Goal: Task Accomplishment & Management: Manage account settings

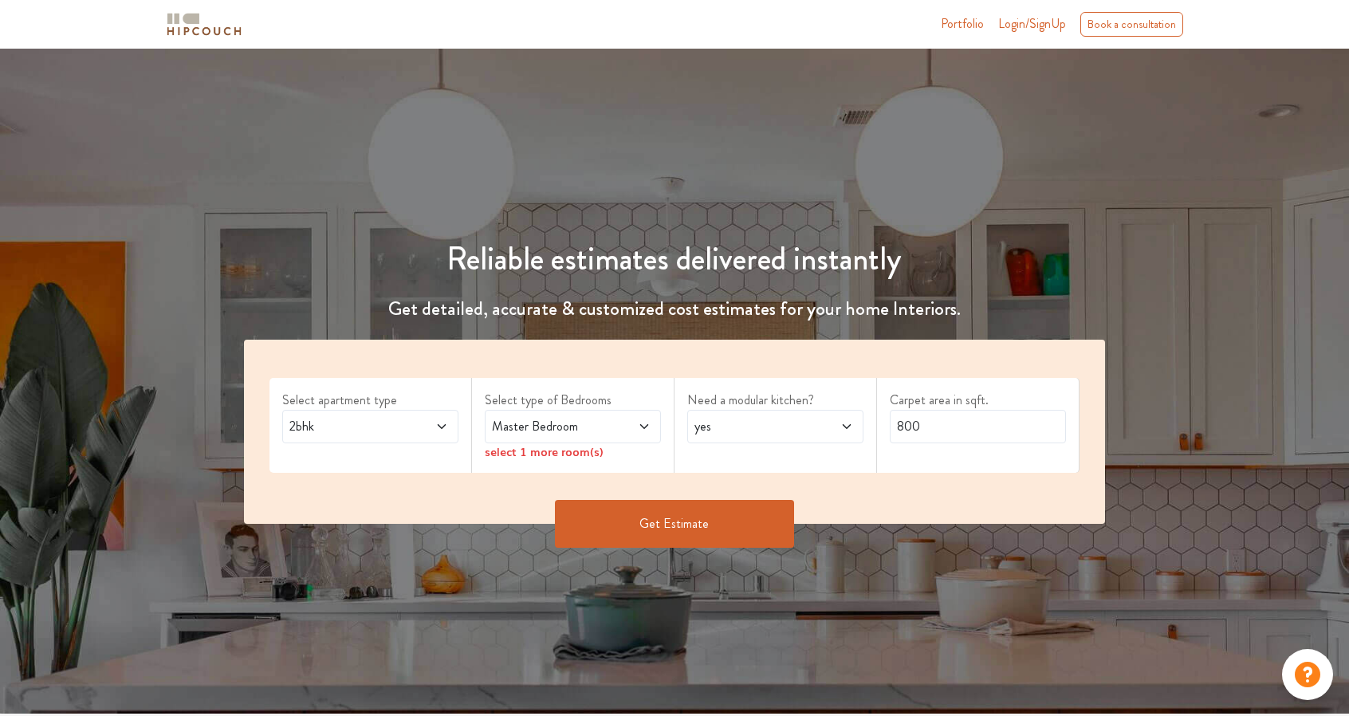
click at [1033, 23] on span "Login/SignUp" at bounding box center [1032, 23] width 68 height 18
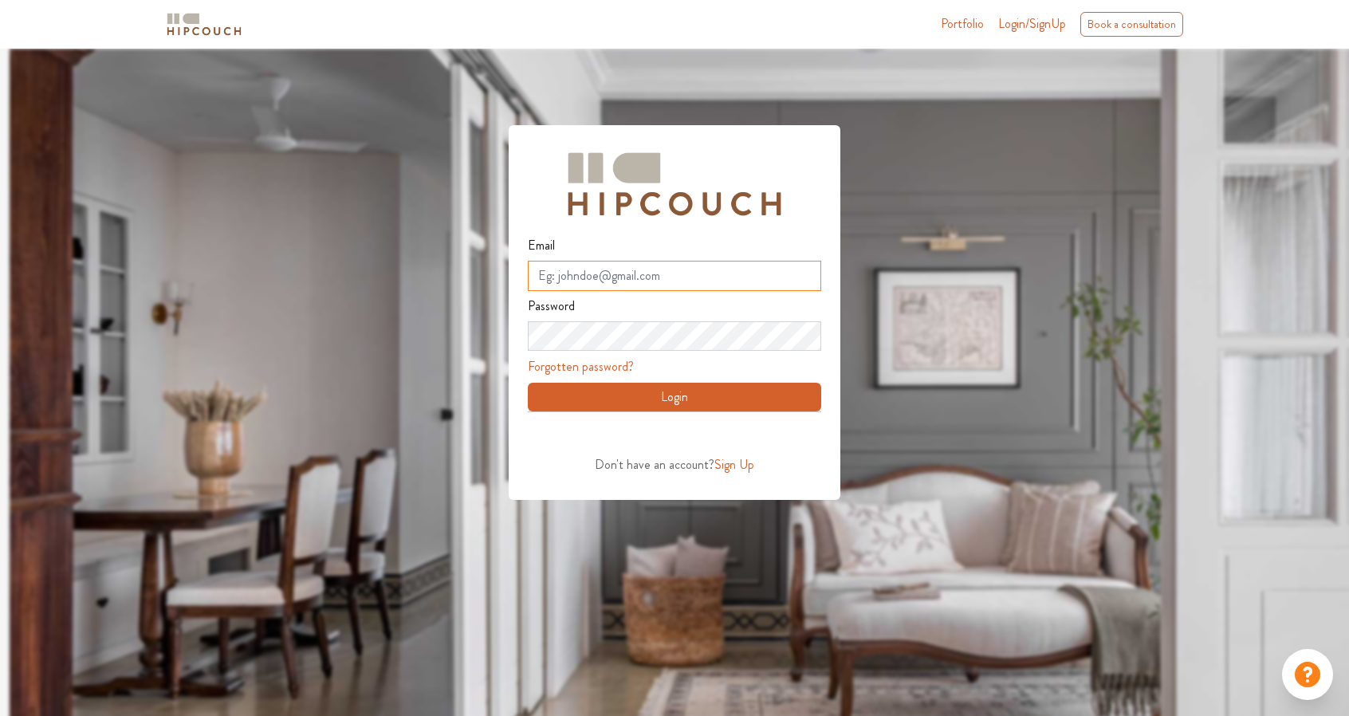
click at [638, 277] on input "Email" at bounding box center [674, 276] width 293 height 30
type input "qictbwddkixrimmxzn@nesopf.com"
click at [680, 396] on button "Login" at bounding box center [674, 397] width 293 height 29
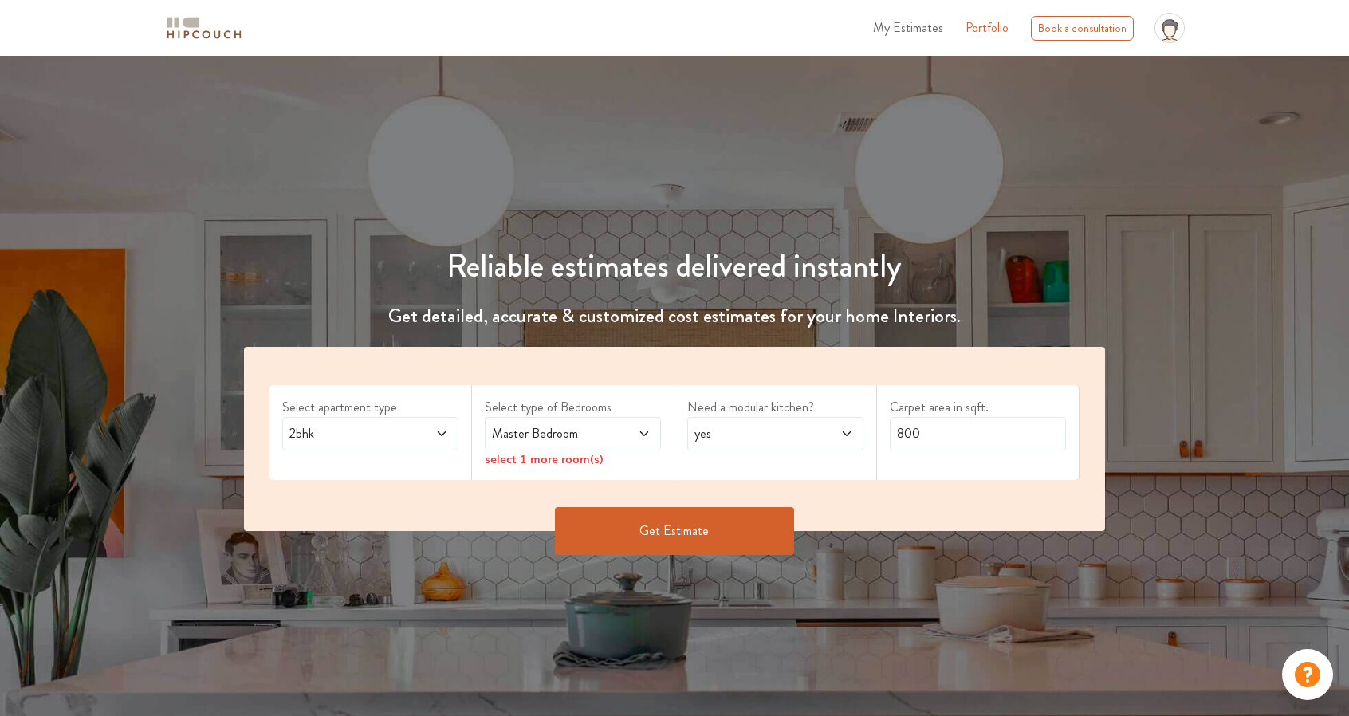
click at [330, 431] on span "2bhk" at bounding box center [346, 433] width 121 height 19
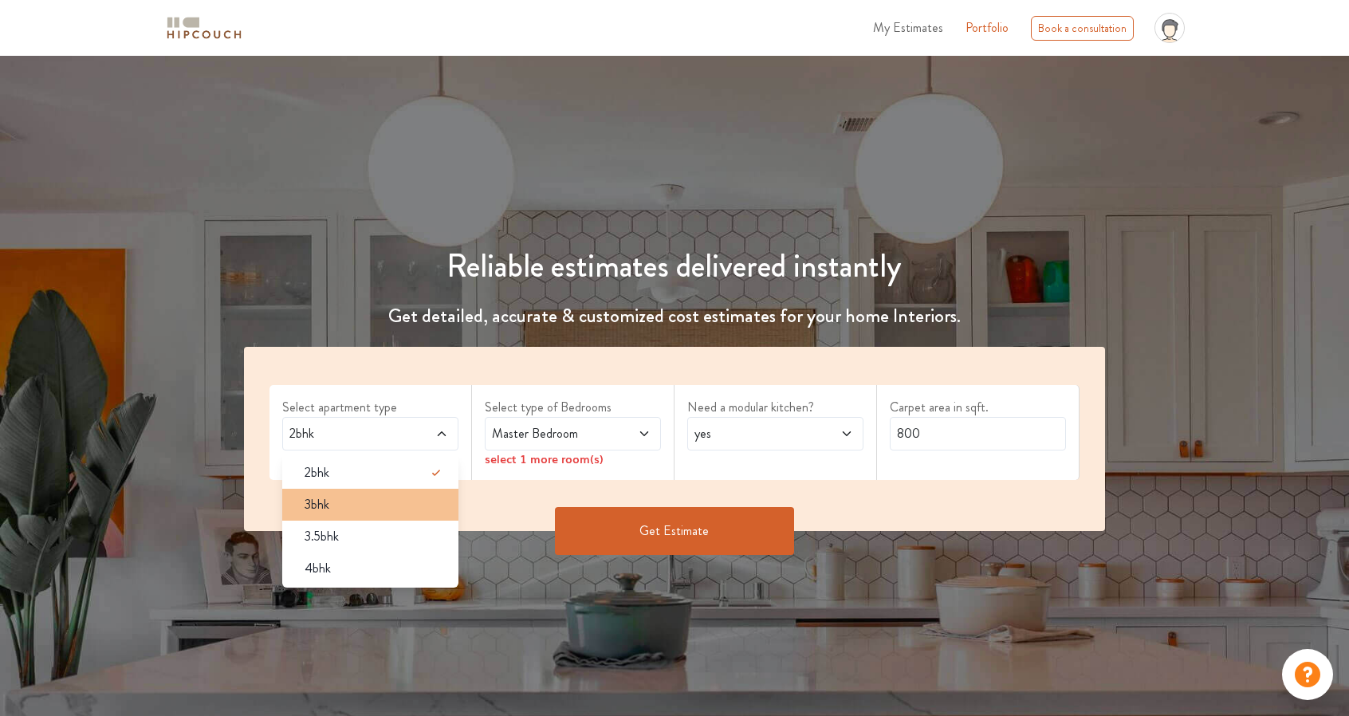
click at [325, 496] on span "3bhk" at bounding box center [317, 504] width 25 height 19
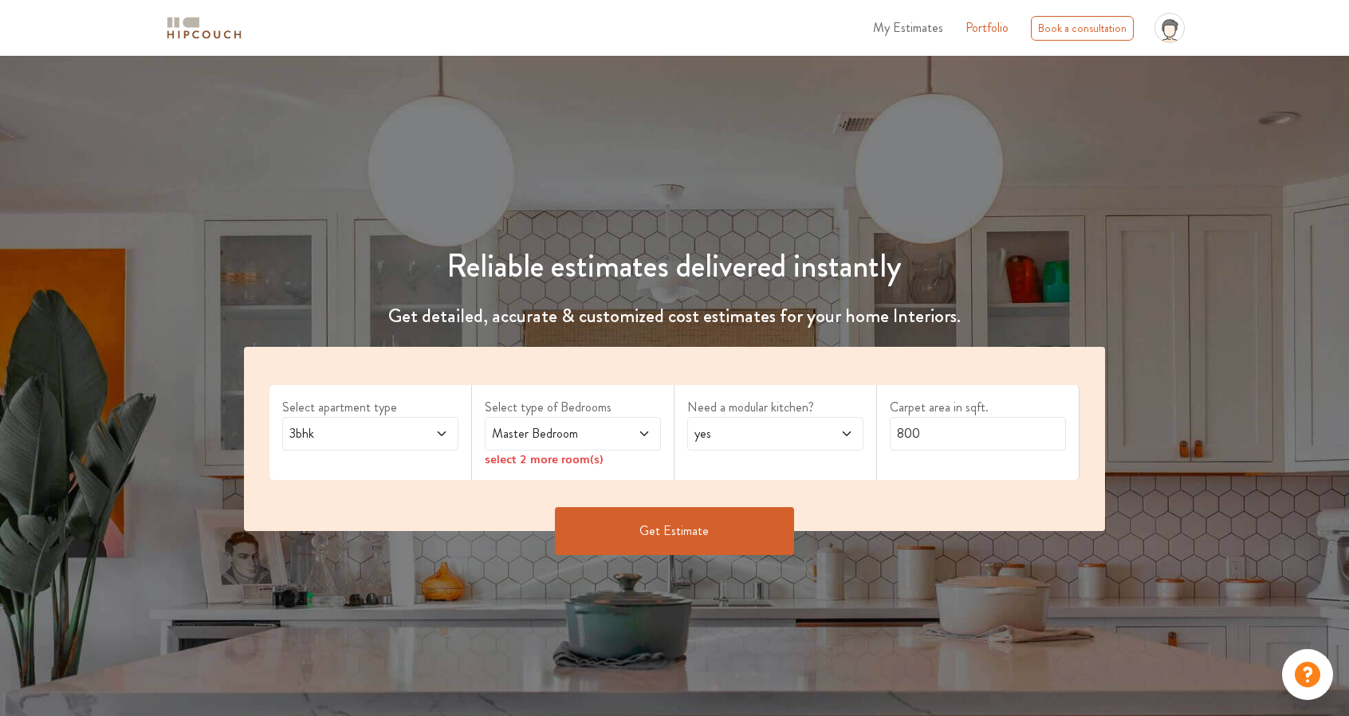
click at [549, 431] on span "Master Bedroom" at bounding box center [549, 433] width 121 height 19
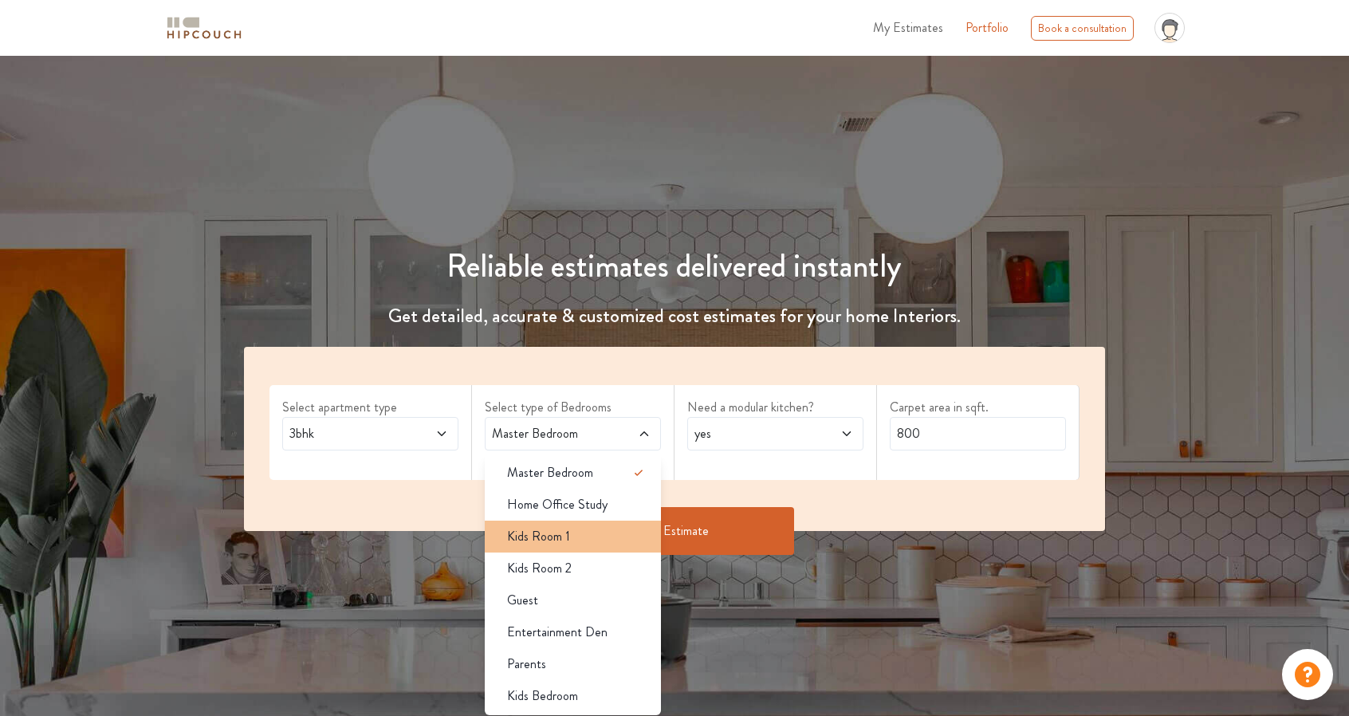
click at [612, 532] on div "Kids Room 1" at bounding box center [577, 536] width 167 height 19
click at [917, 482] on div "Select apartment type 3bhk Select type of Bedrooms Master Bedroom,Kids Room 1 M…" at bounding box center [674, 439] width 861 height 184
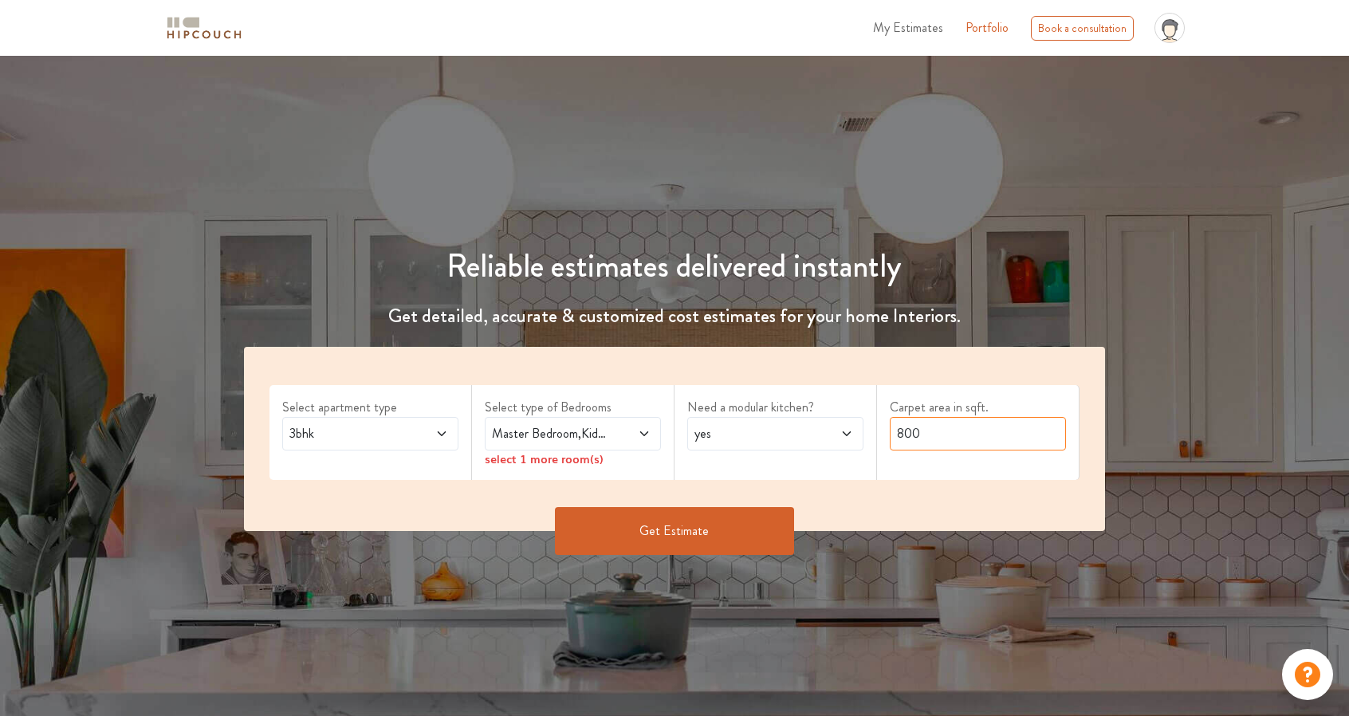
click at [949, 419] on input "800" at bounding box center [978, 433] width 176 height 33
type input "1000"
click at [604, 535] on button "Get Estimate" at bounding box center [674, 531] width 239 height 48
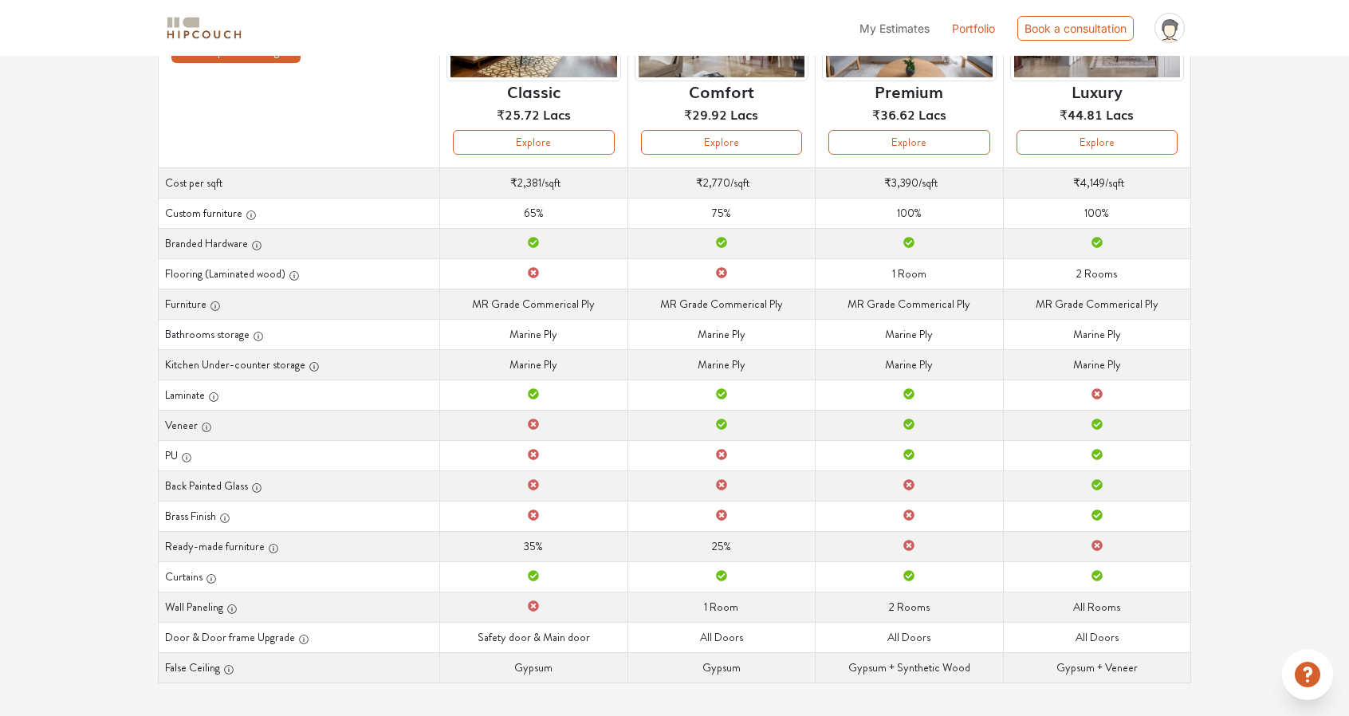
scroll to position [45, 0]
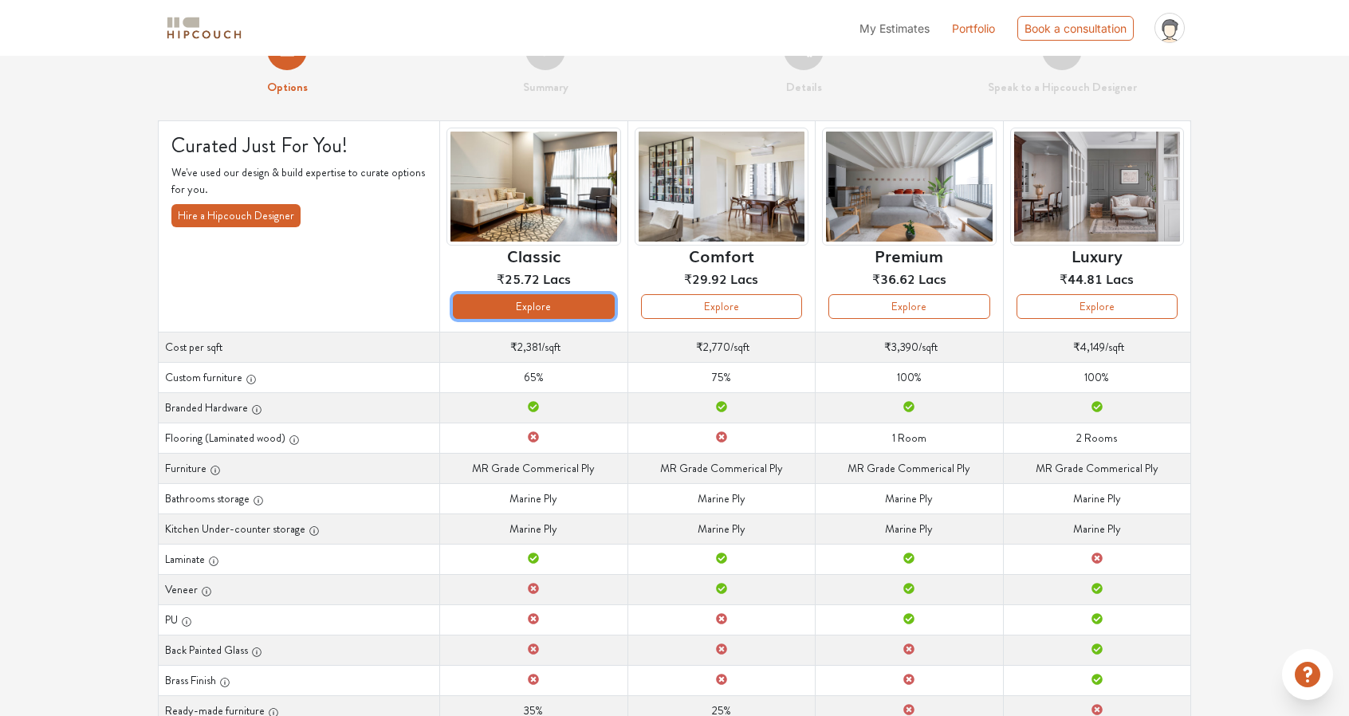
click at [528, 298] on button "Explore" at bounding box center [533, 306] width 161 height 25
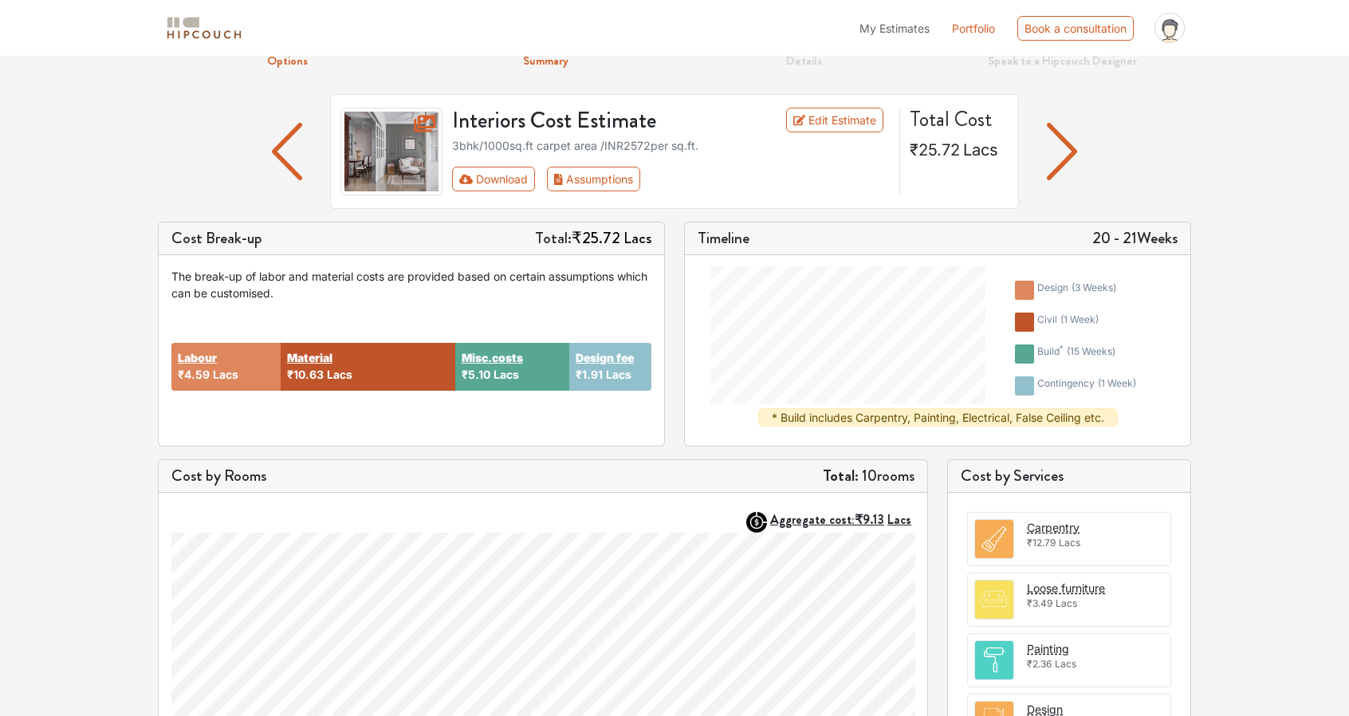
scroll to position [67, 0]
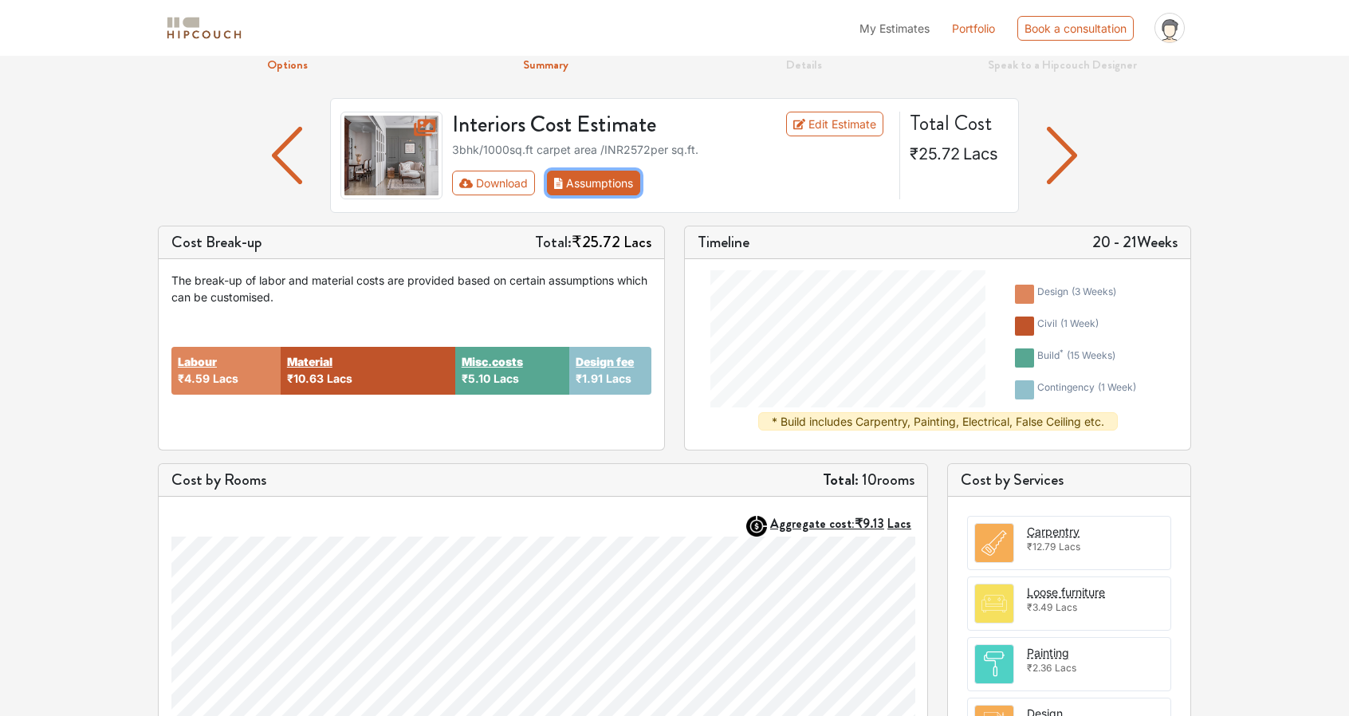
click at [623, 189] on button "Assumptions" at bounding box center [593, 183] width 93 height 25
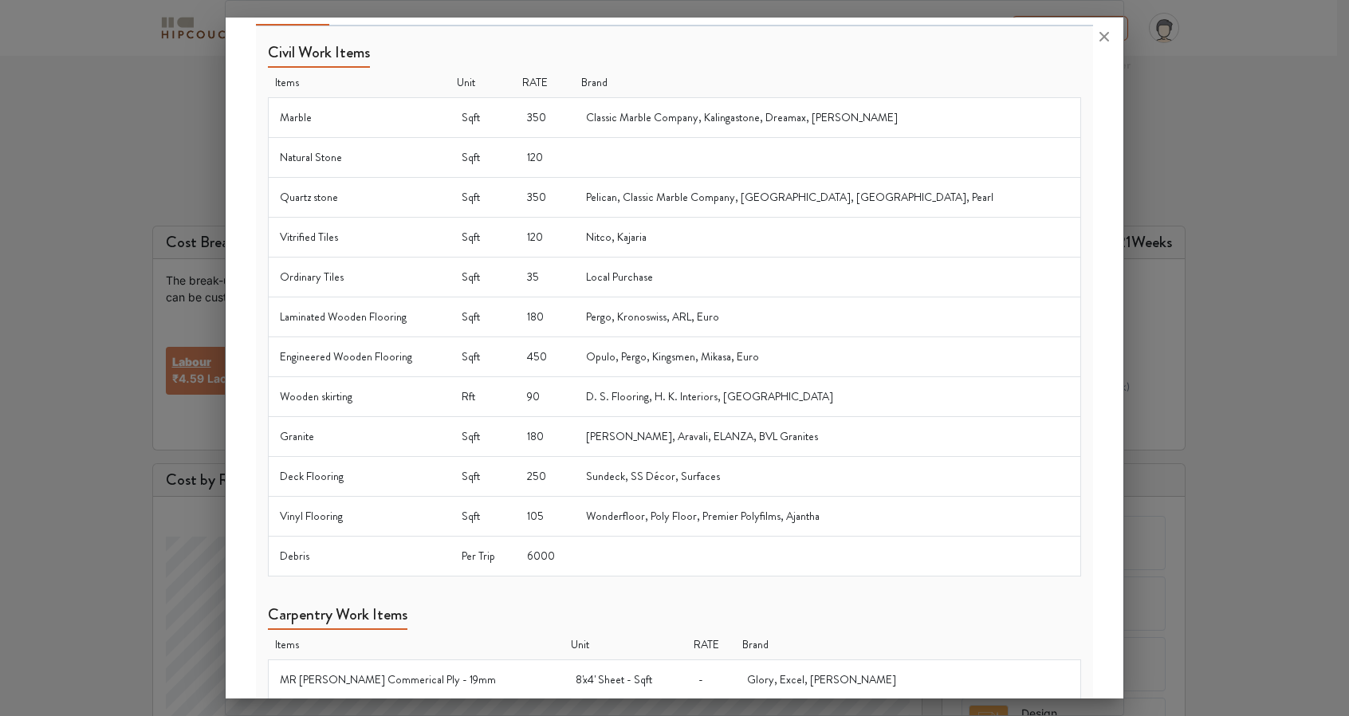
scroll to position [85, 0]
click at [1110, 38] on icon at bounding box center [1104, 37] width 26 height 26
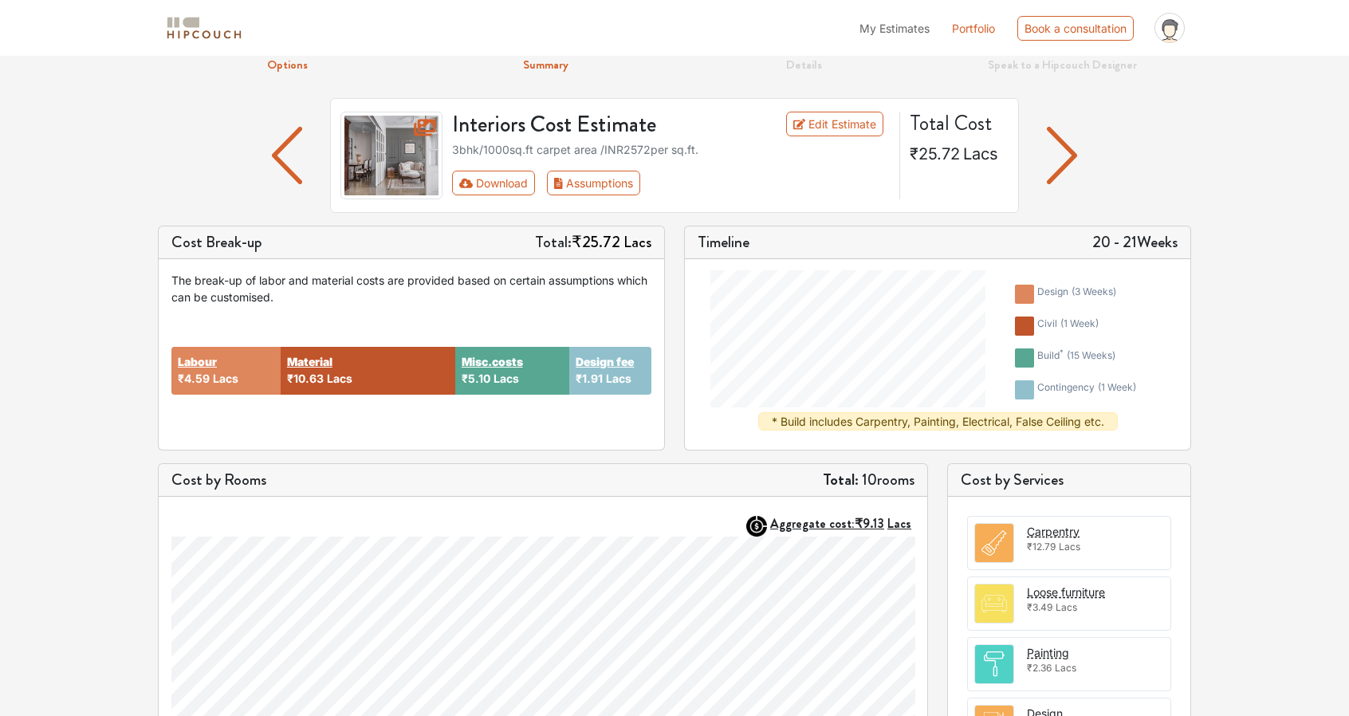
click at [283, 149] on img "button" at bounding box center [287, 155] width 31 height 57
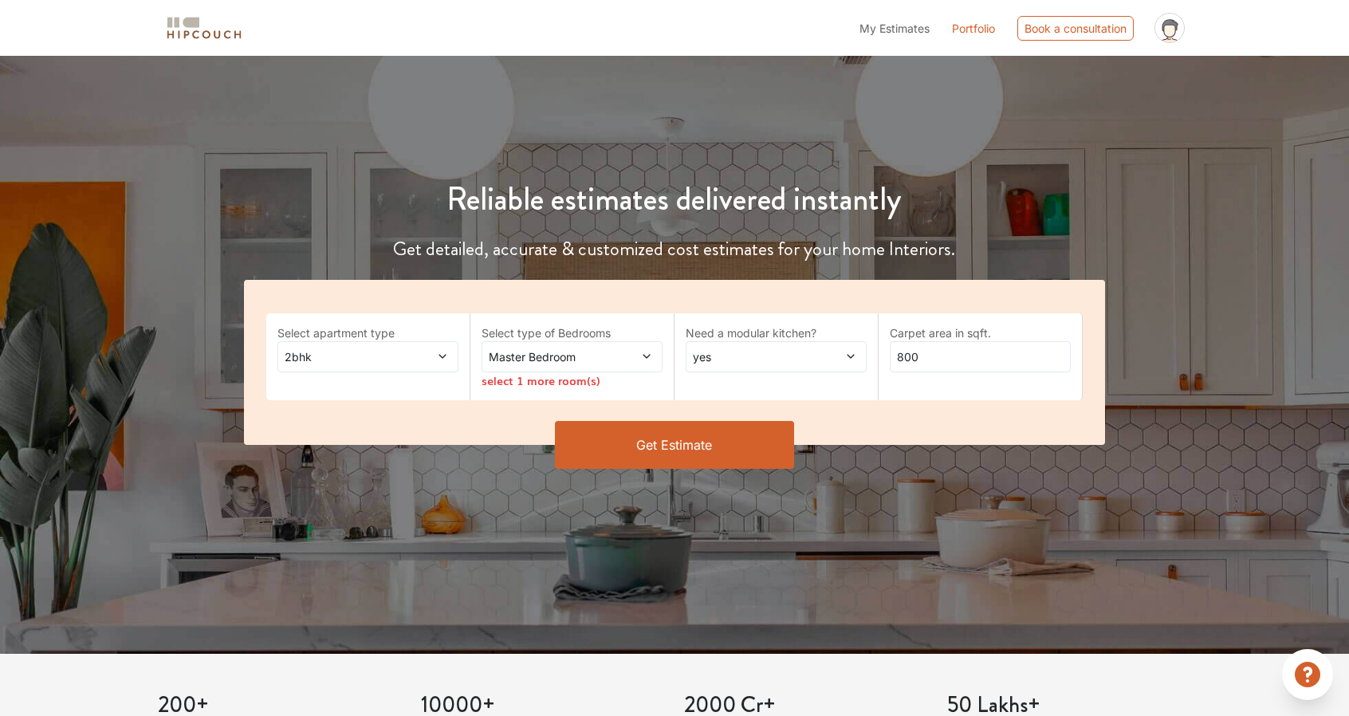
click at [697, 441] on button "Get Estimate" at bounding box center [674, 445] width 239 height 48
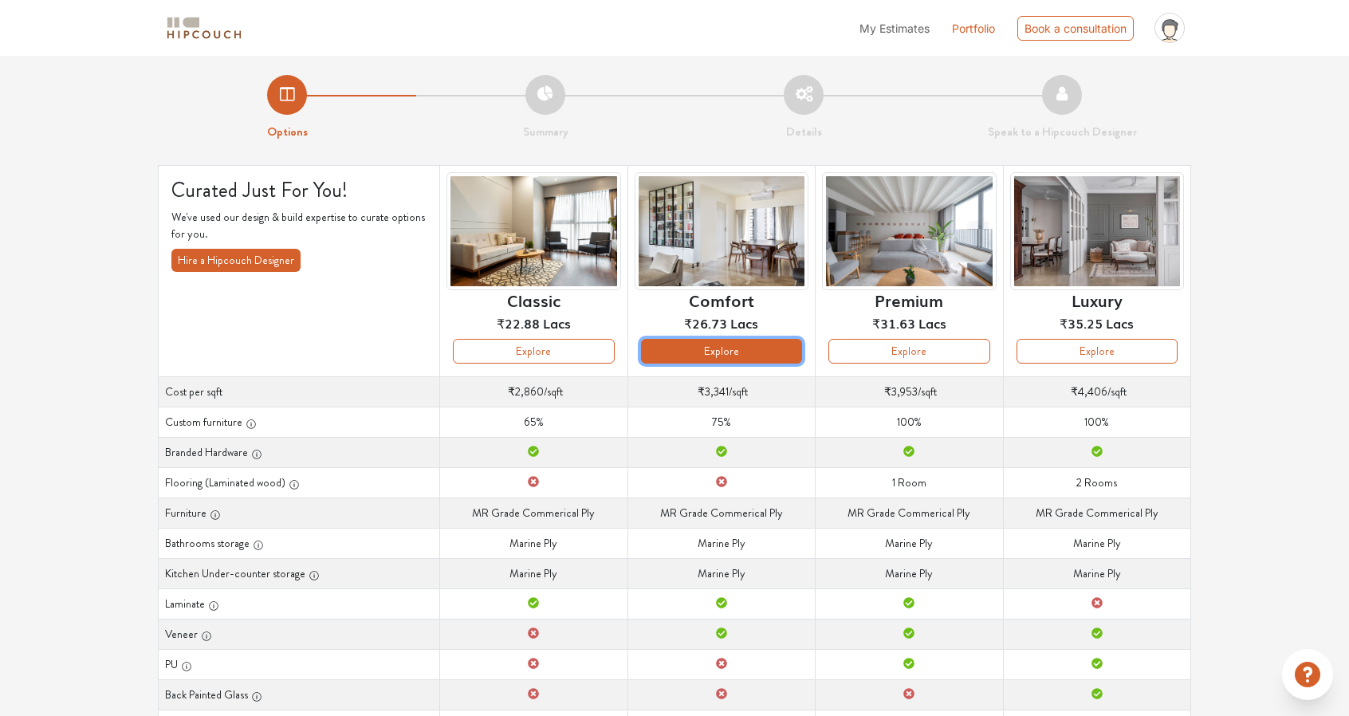
click at [772, 350] on button "Explore" at bounding box center [721, 351] width 161 height 25
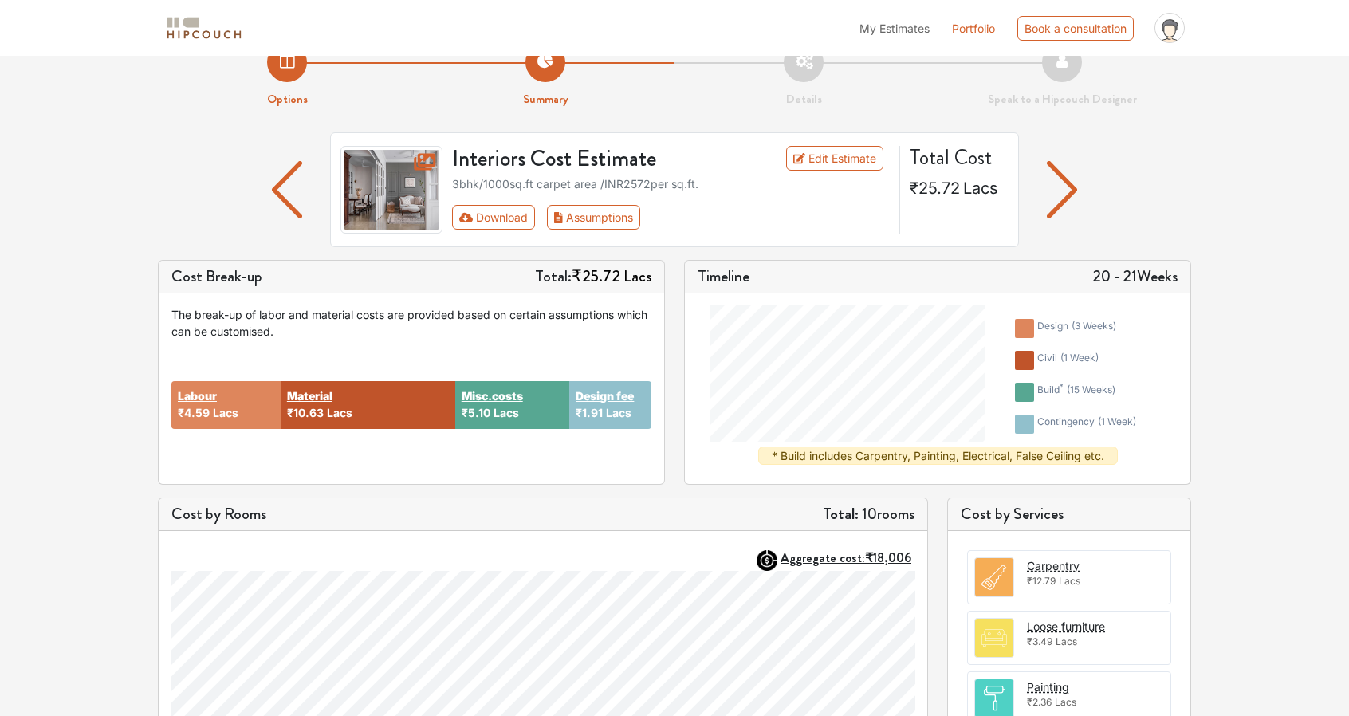
scroll to position [32, 0]
click at [596, 221] on button "Assumptions" at bounding box center [593, 218] width 93 height 25
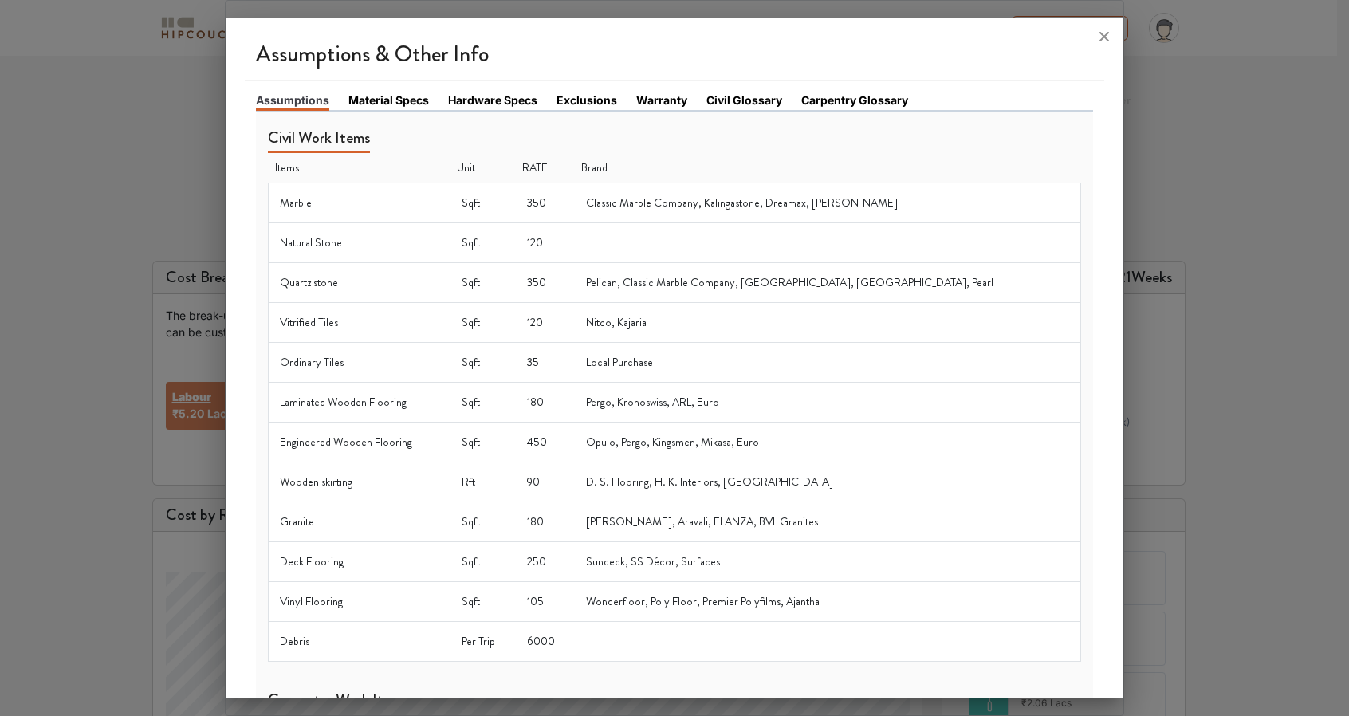
scroll to position [0, 0]
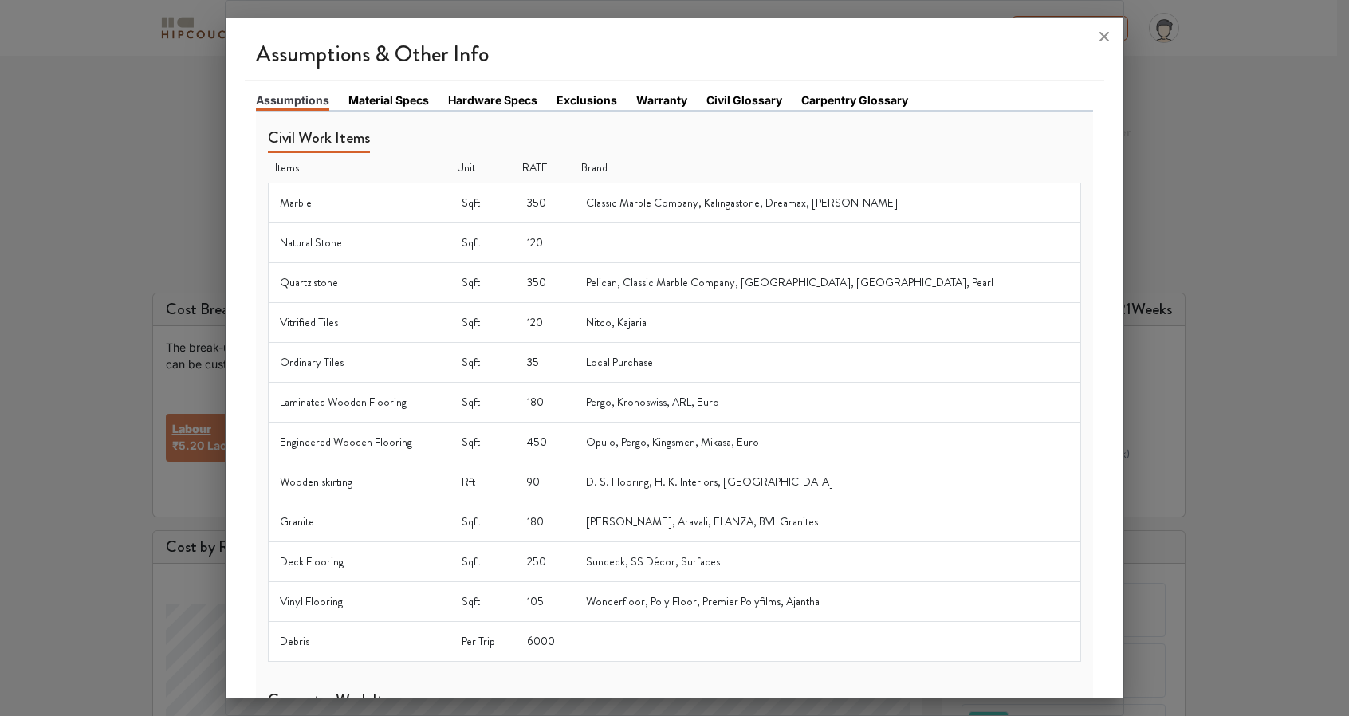
click at [372, 96] on link "Material Specs" at bounding box center [388, 100] width 81 height 17
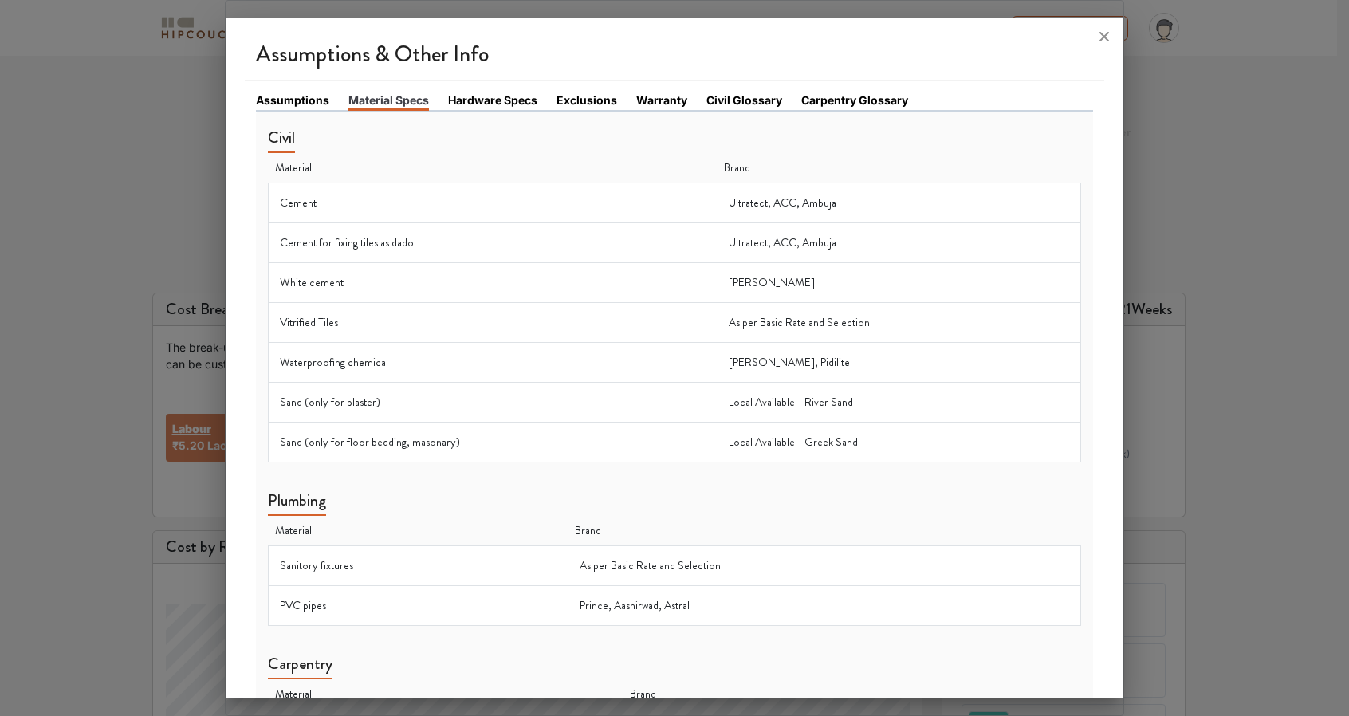
click at [517, 93] on link "Hardware Specs" at bounding box center [492, 100] width 89 height 17
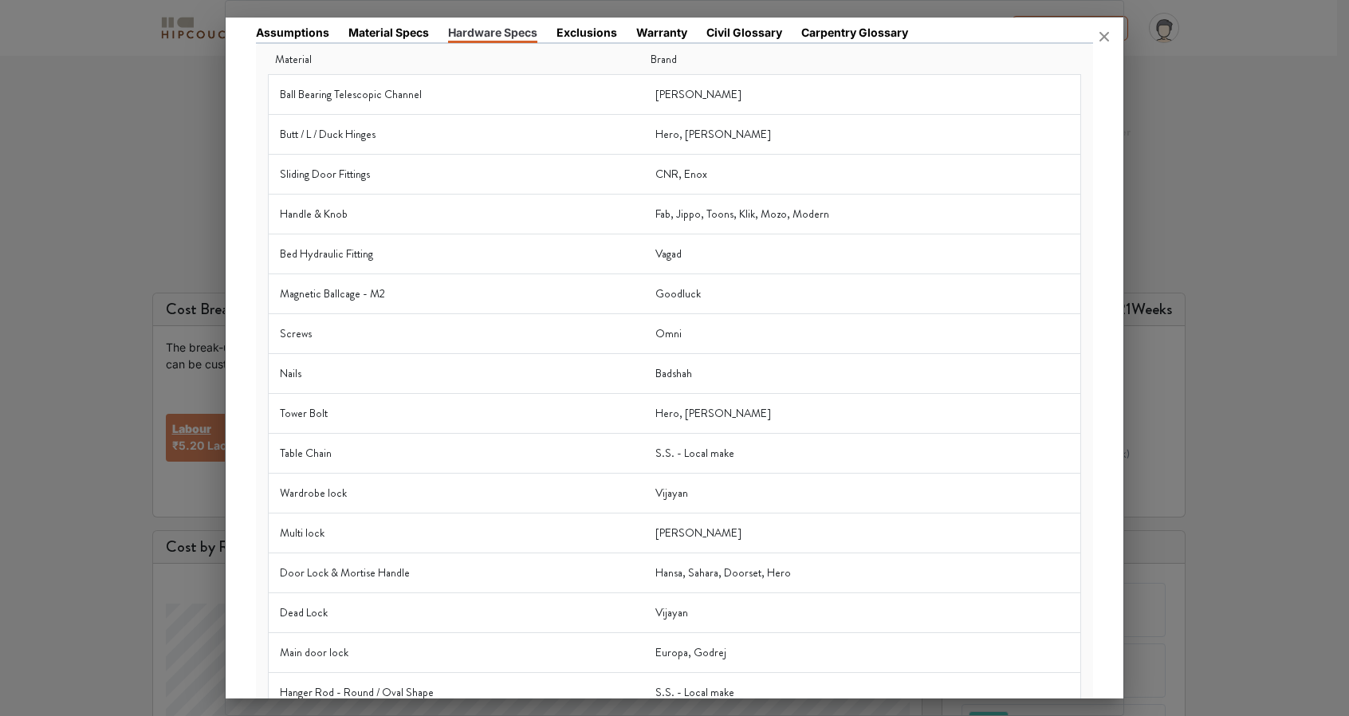
scroll to position [67, 0]
click at [574, 30] on div at bounding box center [675, 37] width 898 height 38
click at [584, 35] on div at bounding box center [675, 37] width 898 height 38
click at [601, 28] on div at bounding box center [675, 37] width 898 height 38
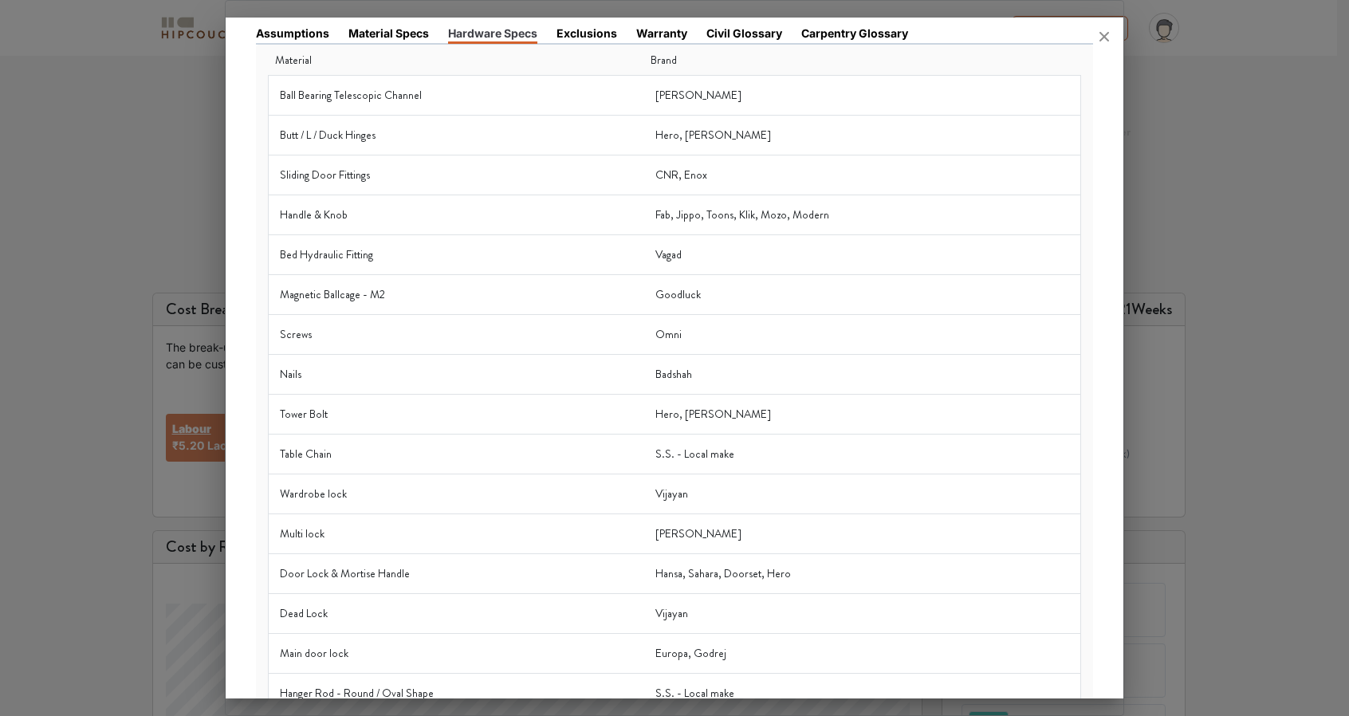
click at [657, 34] on div at bounding box center [675, 37] width 898 height 38
click at [1108, 34] on icon at bounding box center [1104, 37] width 10 height 10
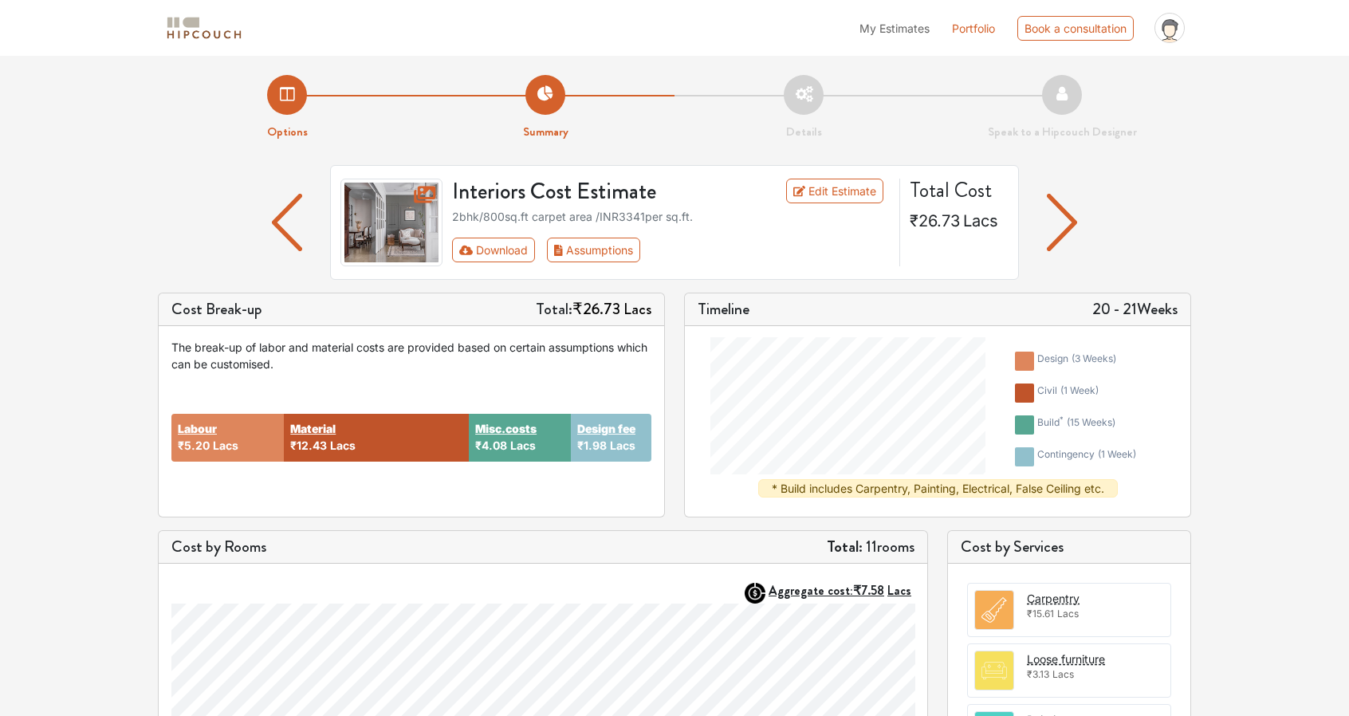
click at [1060, 232] on img "button" at bounding box center [1062, 222] width 31 height 57
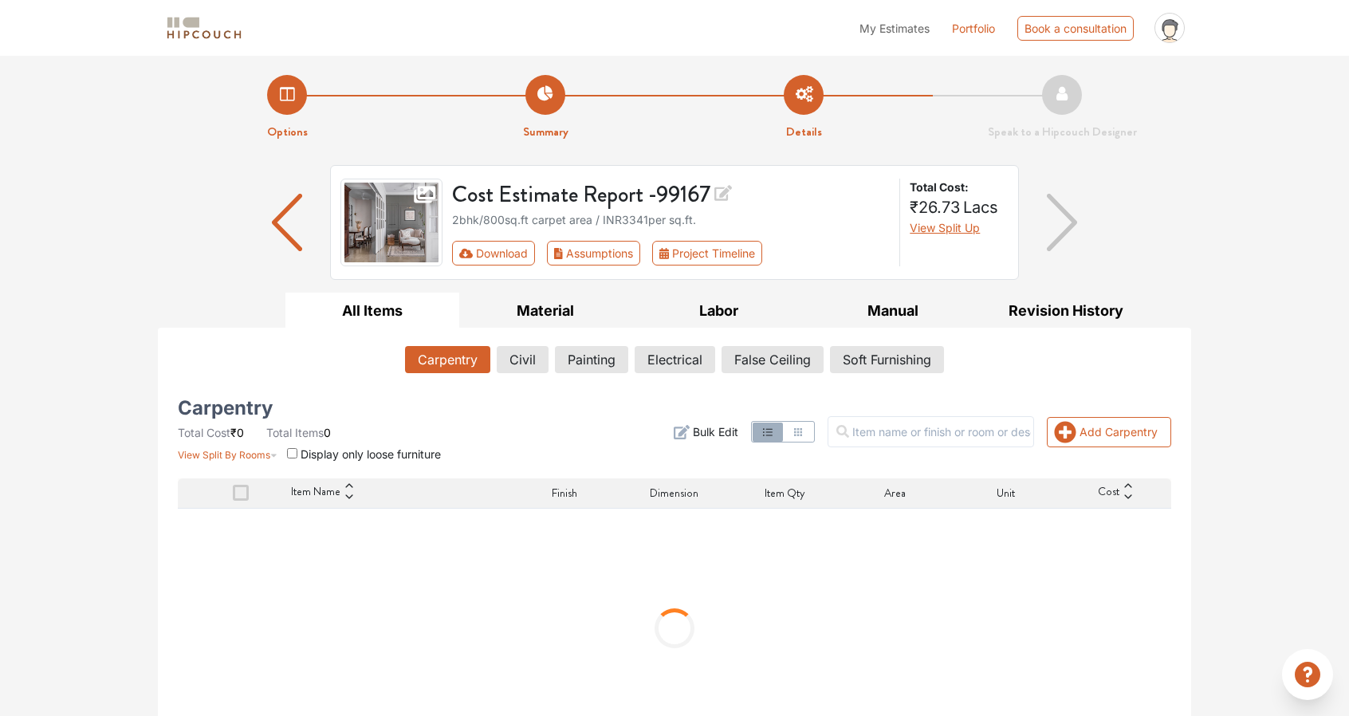
click at [647, 215] on div "2bhk / 800 sq.ft carpet area / INR 3341 per sq.ft." at bounding box center [671, 219] width 438 height 17
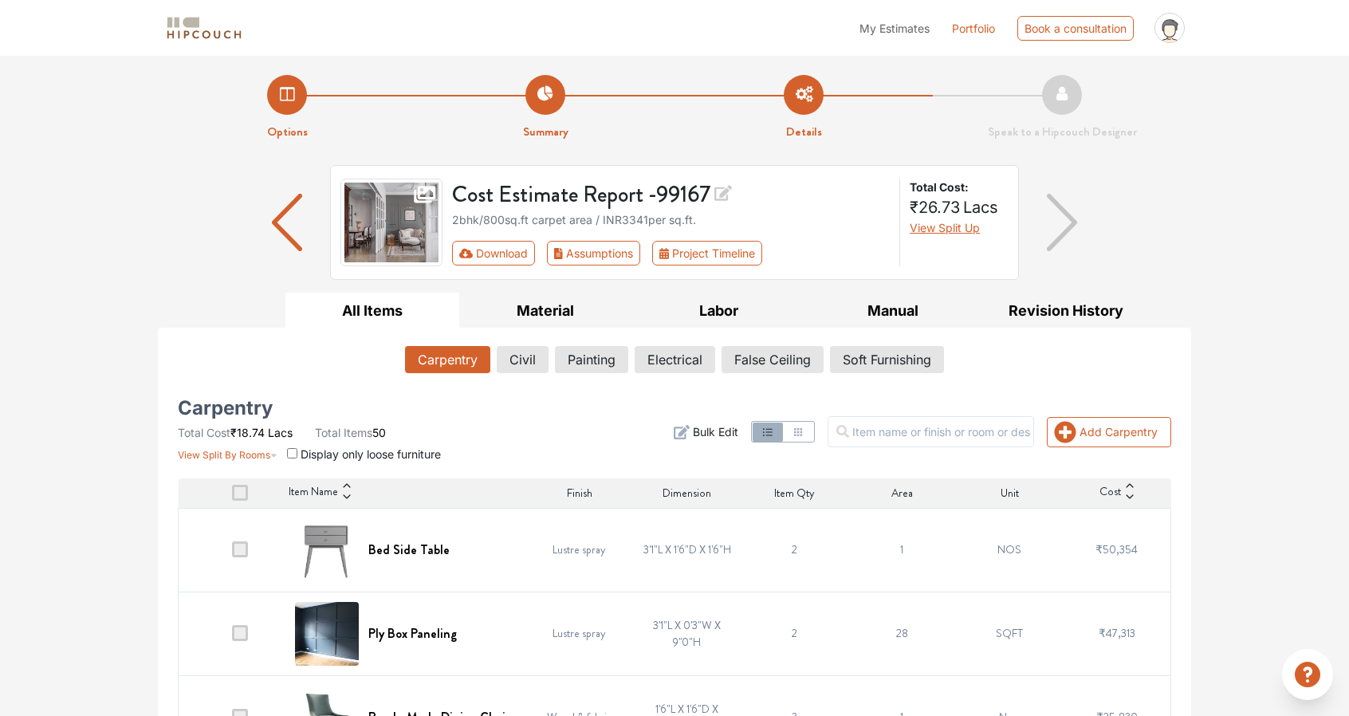
click at [1173, 31] on icon at bounding box center [1169, 31] width 11 height 12
click at [1122, 88] on link "Logout" at bounding box center [1127, 92] width 126 height 23
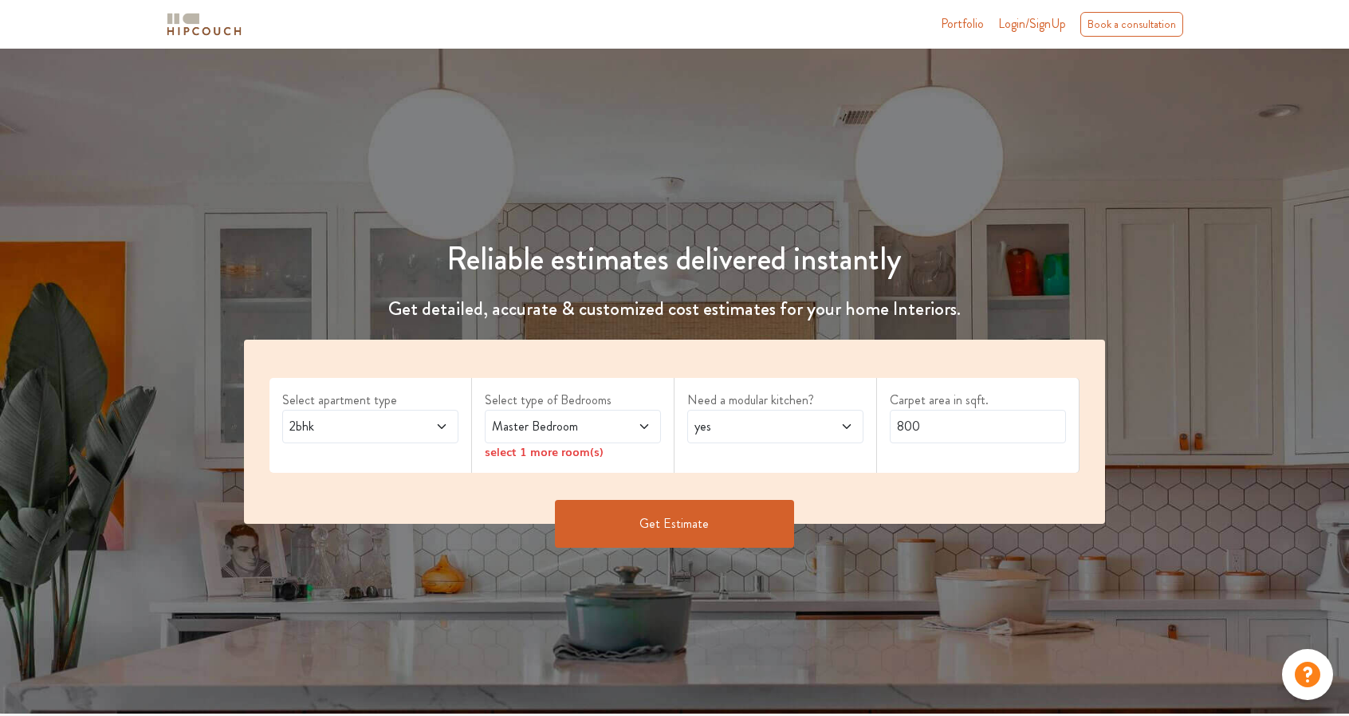
click at [1032, 23] on span "Login/SignUp" at bounding box center [1032, 23] width 68 height 18
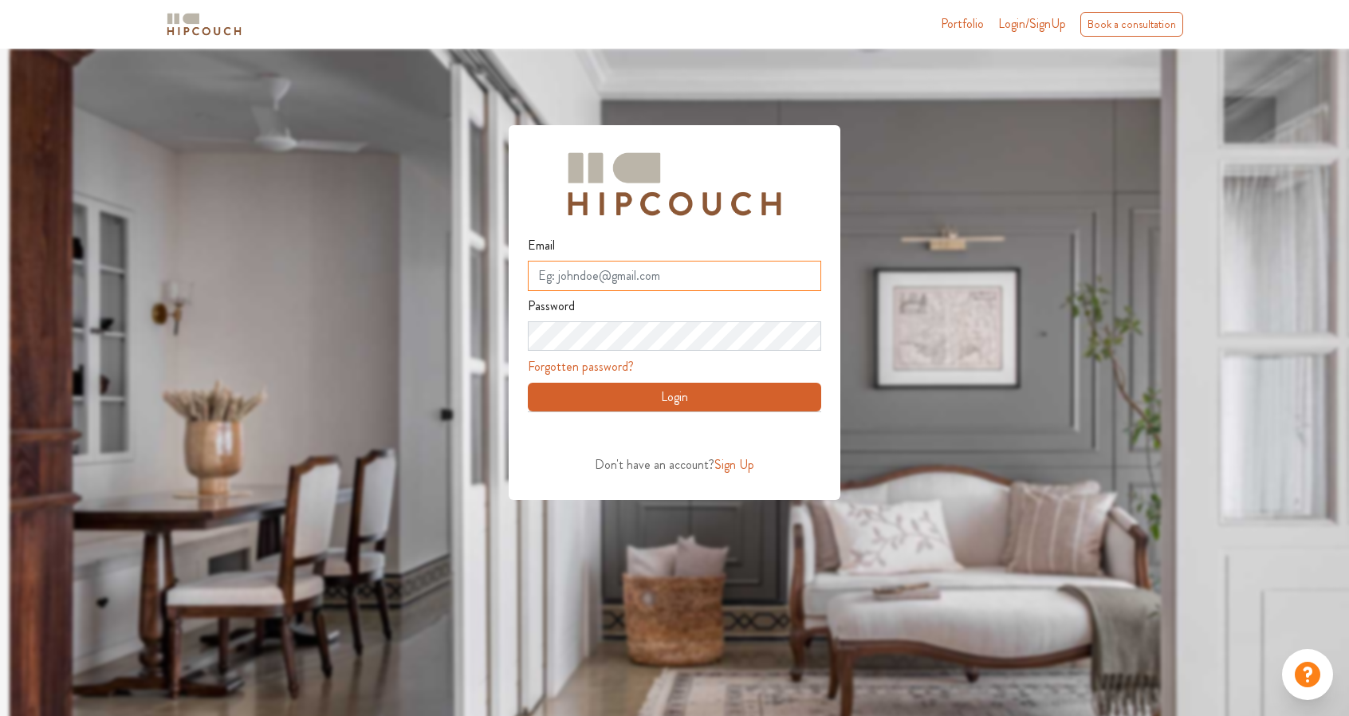
click at [647, 280] on input "Email" at bounding box center [674, 276] width 293 height 30
type input "[EMAIL_ADDRESS][DOMAIN_NAME]"
click at [641, 397] on button "Login" at bounding box center [674, 397] width 293 height 29
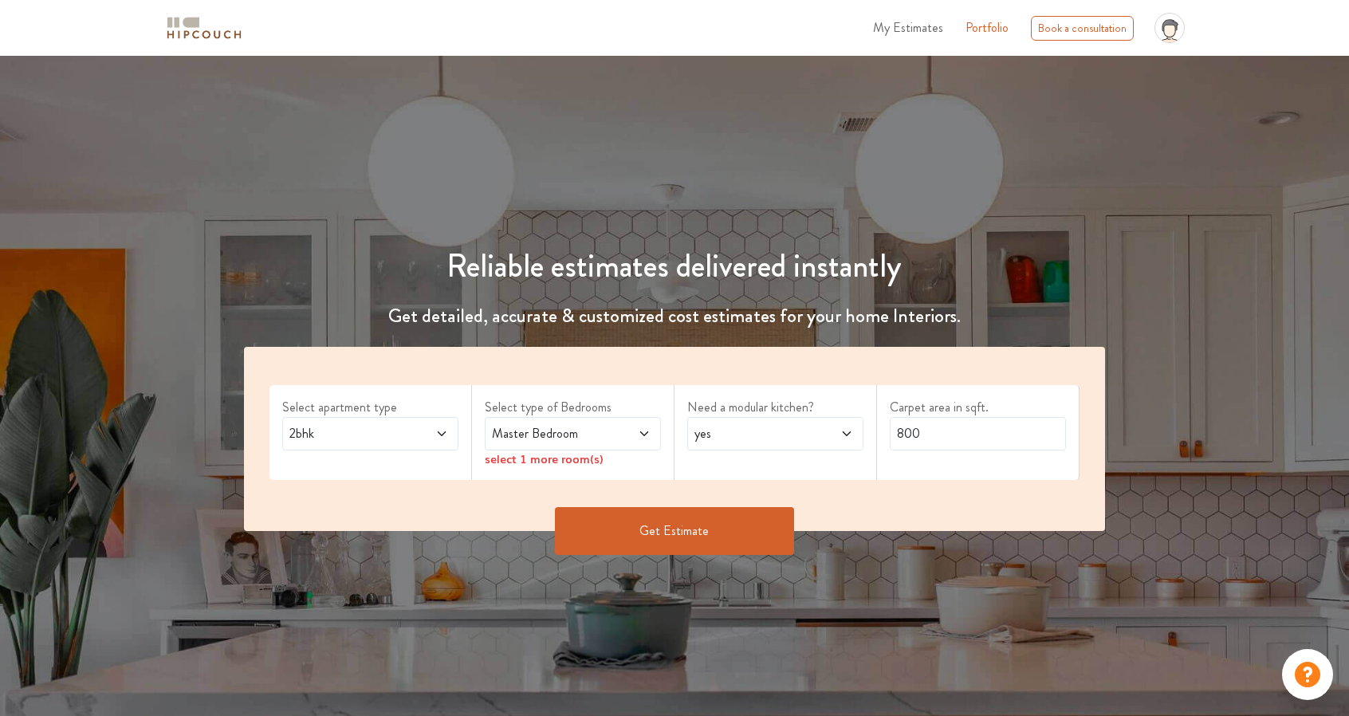
click at [1002, 26] on link "Portfolio" at bounding box center [986, 27] width 43 height 19
click at [1171, 22] on icon at bounding box center [1169, 25] width 15 height 11
click at [714, 537] on button "Get Estimate" at bounding box center [674, 531] width 239 height 48
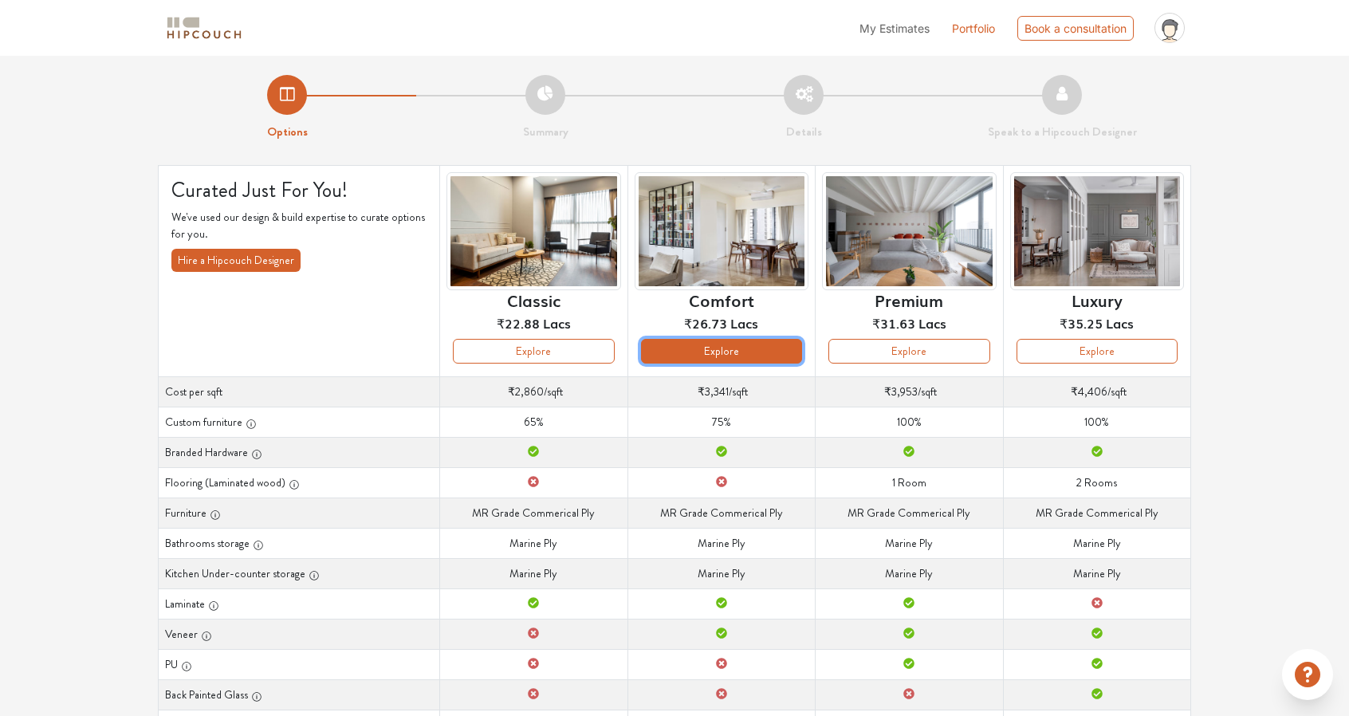
click at [674, 343] on button "Explore" at bounding box center [721, 351] width 161 height 25
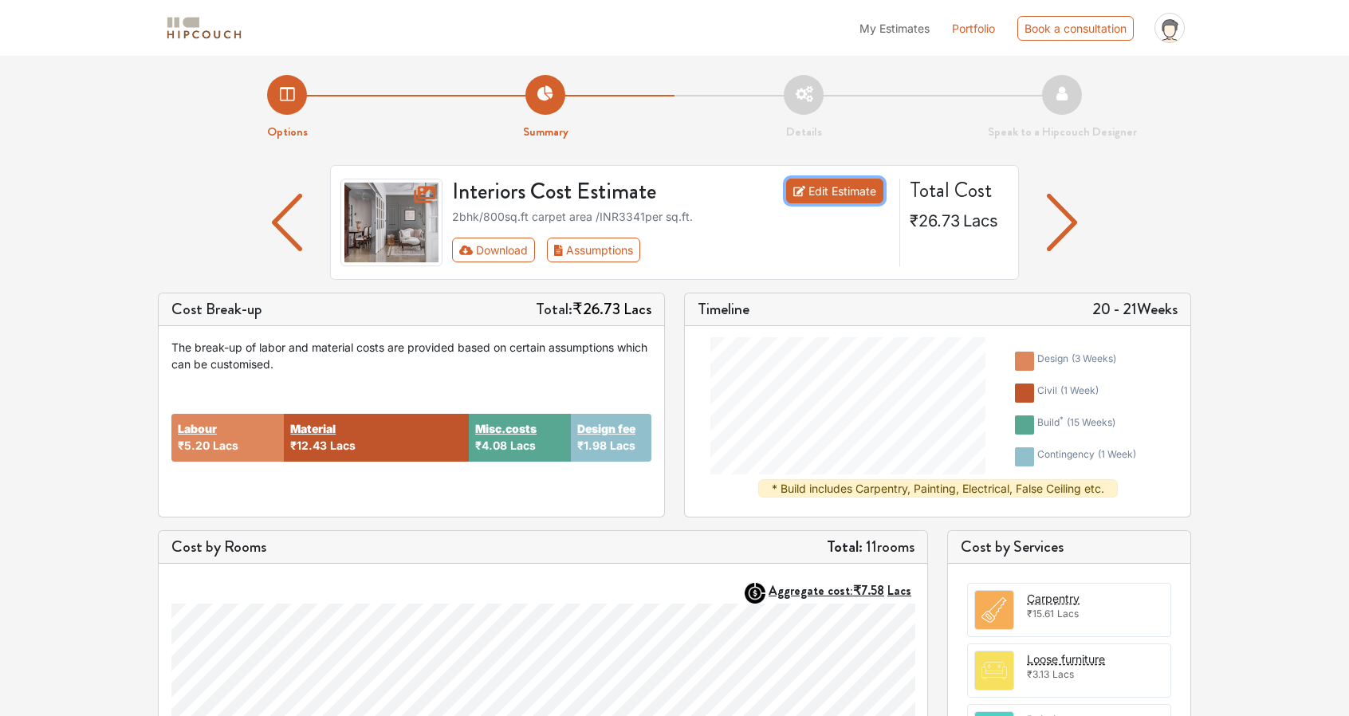
click at [855, 191] on link "Edit Estimate" at bounding box center [835, 191] width 98 height 25
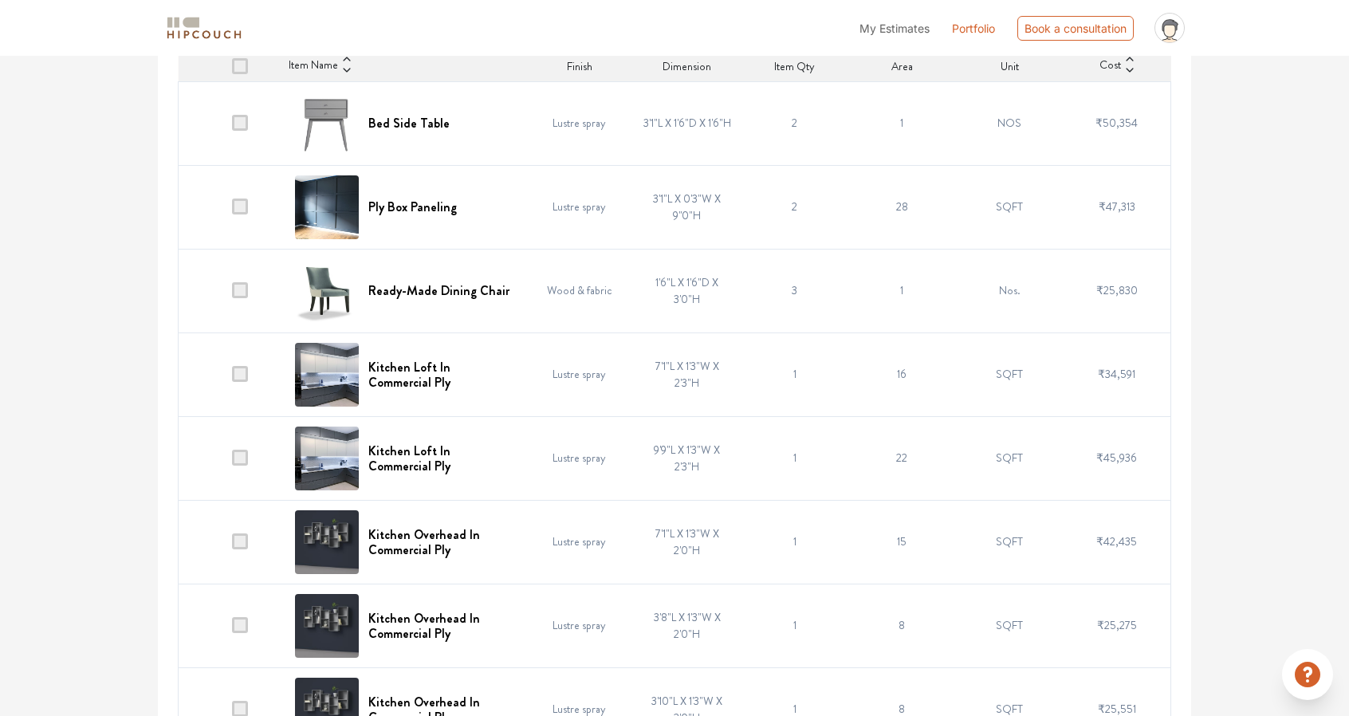
scroll to position [427, 0]
click at [241, 127] on span at bounding box center [240, 122] width 16 height 16
click at [232, 126] on input "checkbox" at bounding box center [232, 126] width 0 height 0
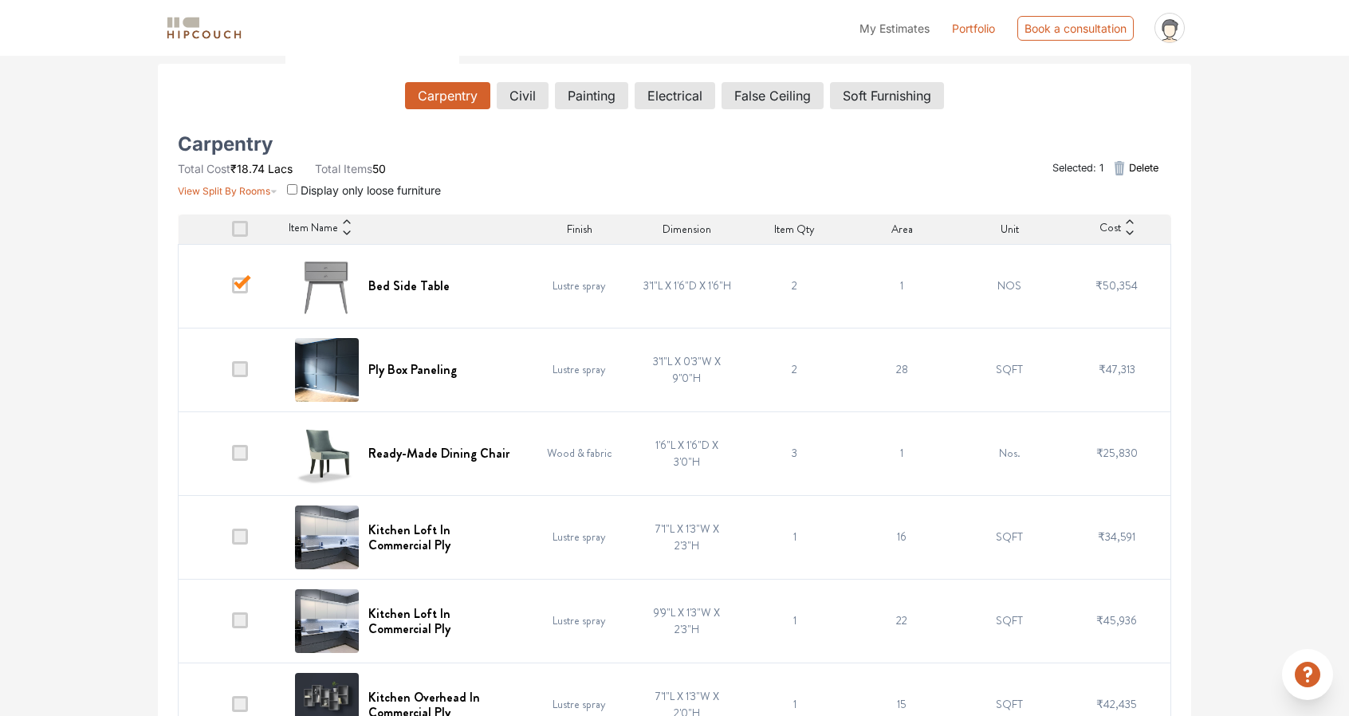
scroll to position [263, 0]
click at [1146, 167] on span "Delete" at bounding box center [1143, 168] width 29 height 15
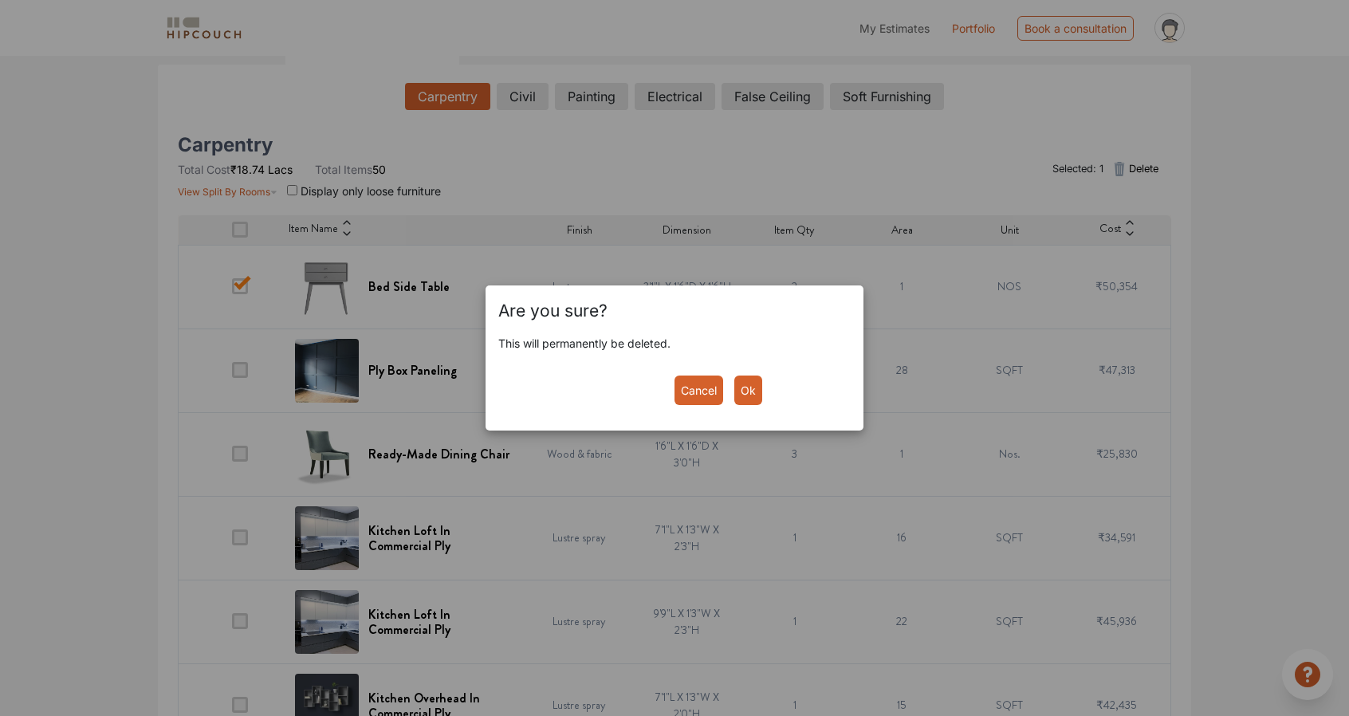
click at [743, 399] on button "Ok" at bounding box center [748, 389] width 28 height 29
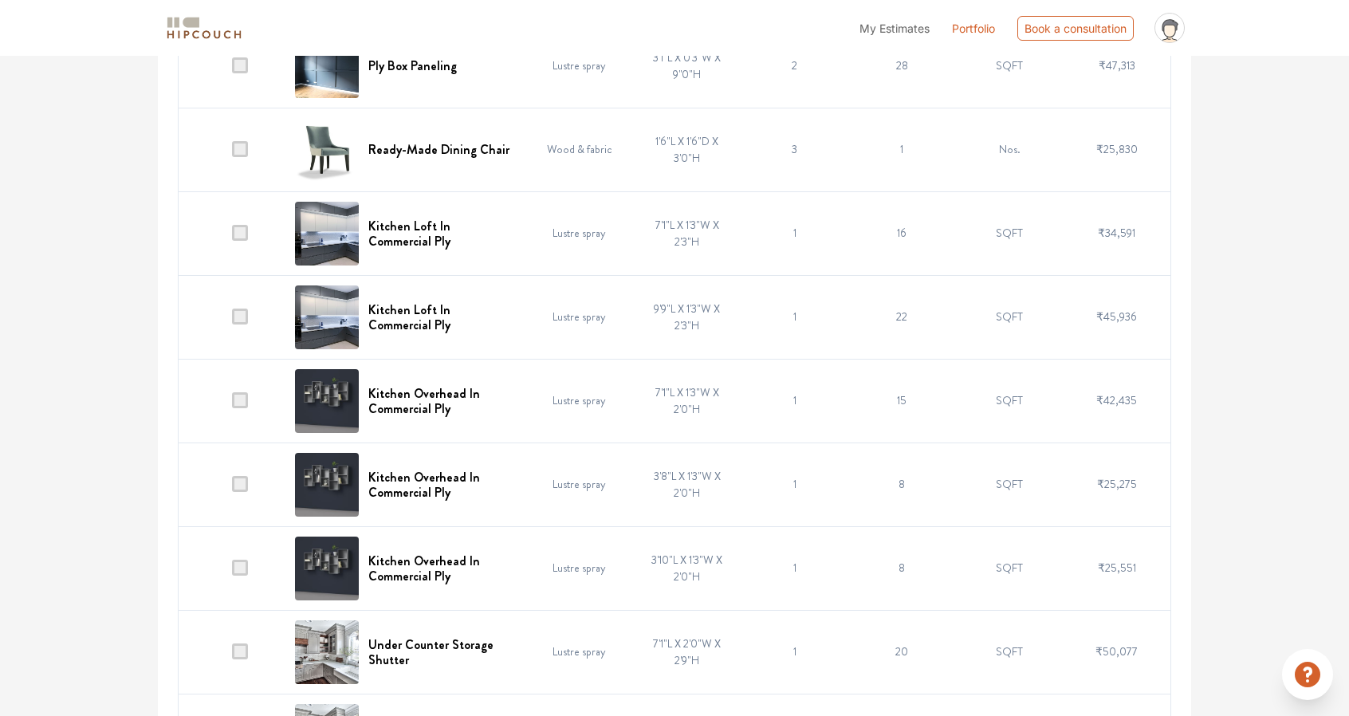
scroll to position [485, 0]
